Goal: Task Accomplishment & Management: Use online tool/utility

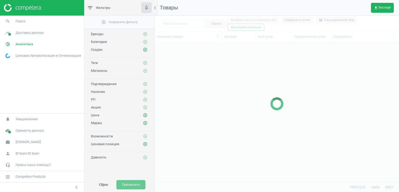
scroll to position [132, 240]
click at [34, 33] on span "Доставка данных" at bounding box center [30, 32] width 28 height 5
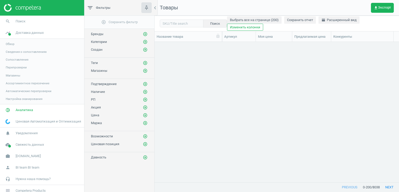
click at [16, 75] on span "Магазины" at bounding box center [13, 75] width 15 height 4
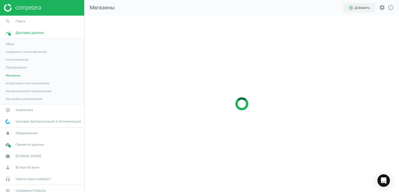
scroll to position [184, 322]
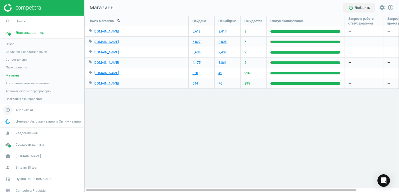
click at [22, 110] on span "Аналитика" at bounding box center [24, 109] width 17 height 5
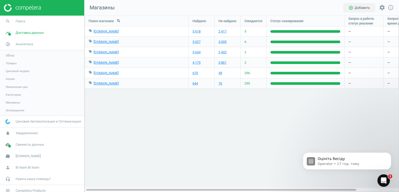
scroll to position [0, 0]
click at [12, 63] on span "Товары" at bounding box center [11, 63] width 11 height 4
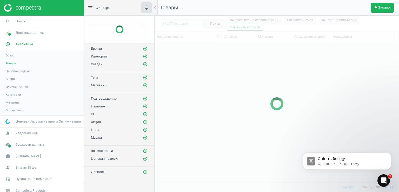
scroll to position [132, 240]
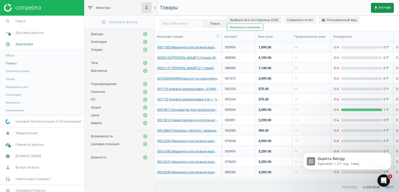
click at [380, 6] on span "get_app Экспорт" at bounding box center [382, 8] width 17 height 4
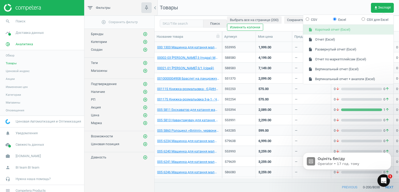
click at [332, 32] on button "insert_drive_file Короткий отчет (Excel)" at bounding box center [348, 30] width 90 height 10
